Goal: Information Seeking & Learning: Check status

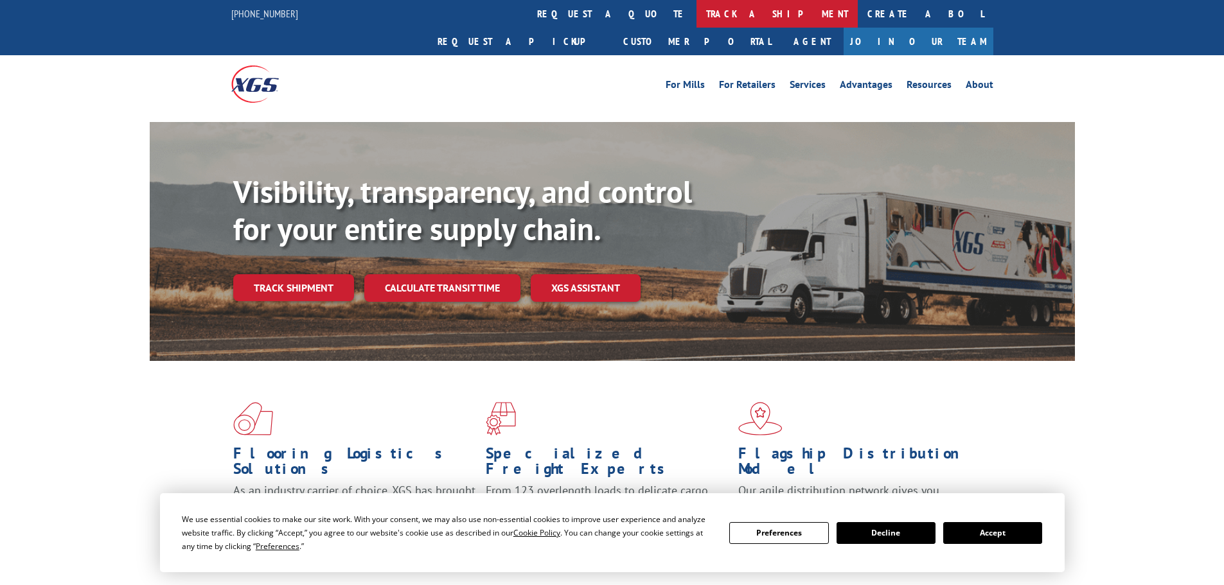
click at [696, 16] on link "track a shipment" at bounding box center [776, 14] width 161 height 28
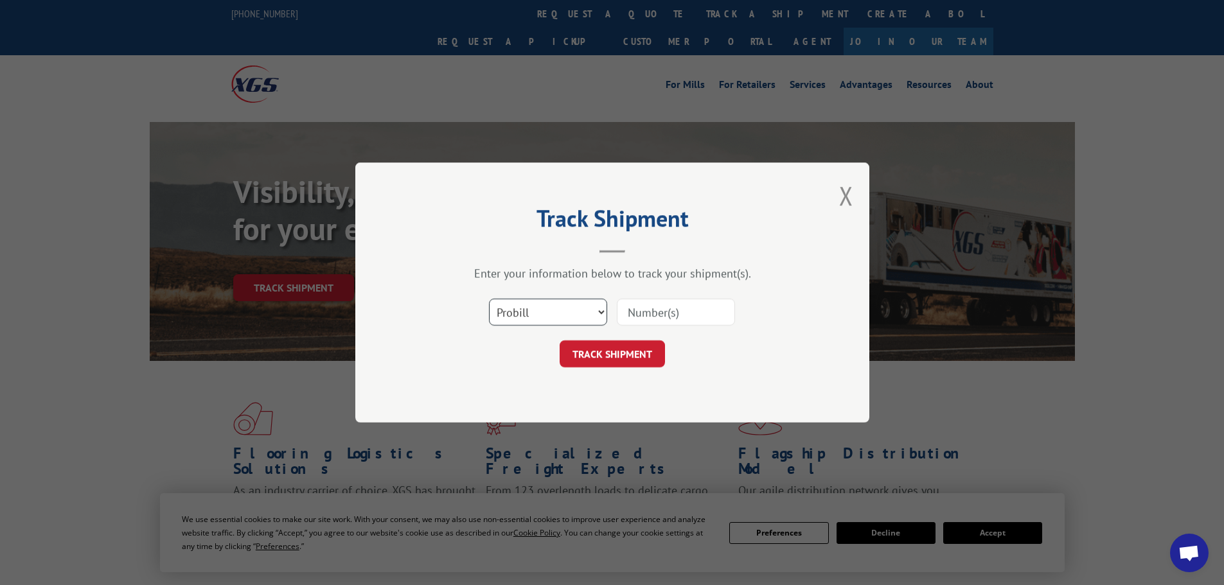
click at [536, 301] on select "Select category... Probill BOL PO" at bounding box center [548, 312] width 118 height 27
select select "bol"
click at [489, 299] on select "Select category... Probill BOL PO" at bounding box center [548, 312] width 118 height 27
click at [629, 317] on input at bounding box center [676, 312] width 118 height 27
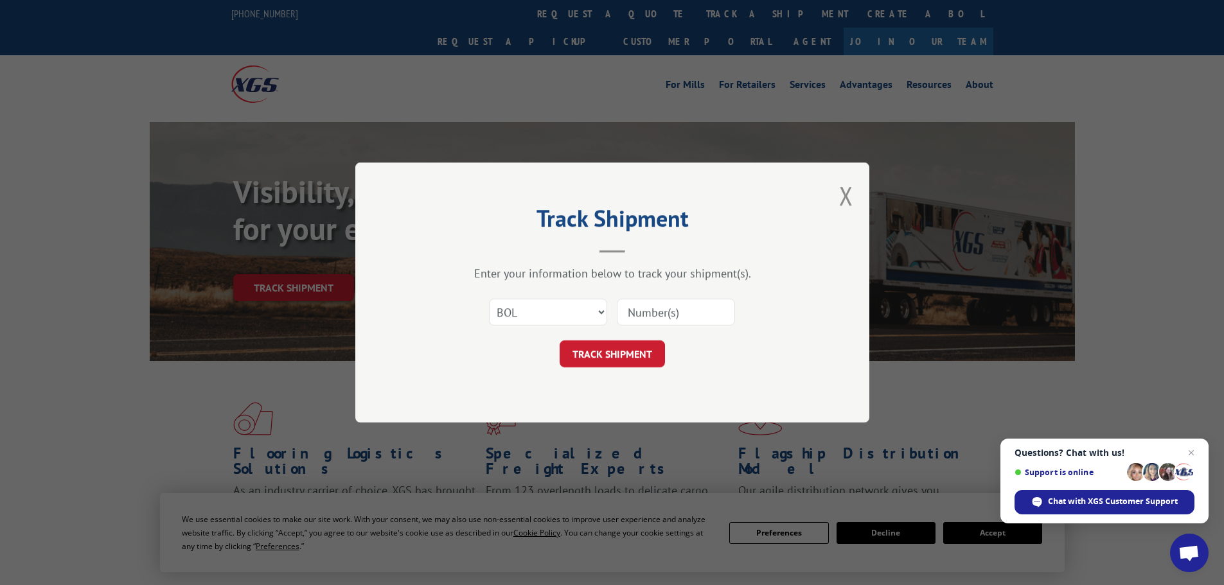
paste input "5195162"
type input "5195162"
click at [636, 357] on button "TRACK SHIPMENT" at bounding box center [612, 354] width 105 height 27
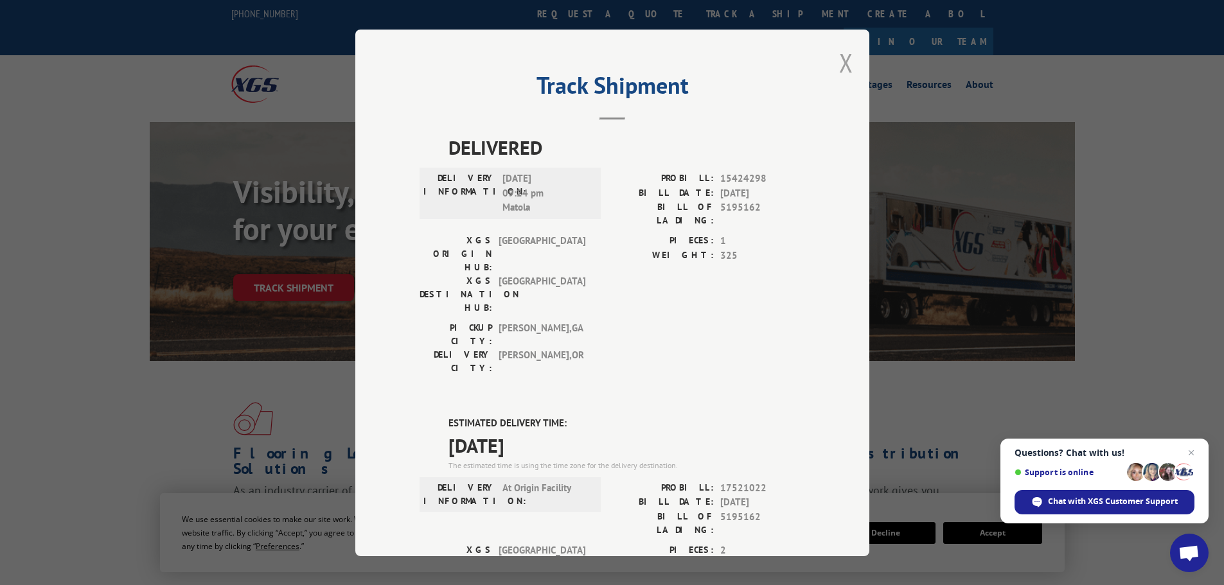
click at [845, 62] on button "Close modal" at bounding box center [846, 63] width 14 height 34
